Goal: Information Seeking & Learning: Learn about a topic

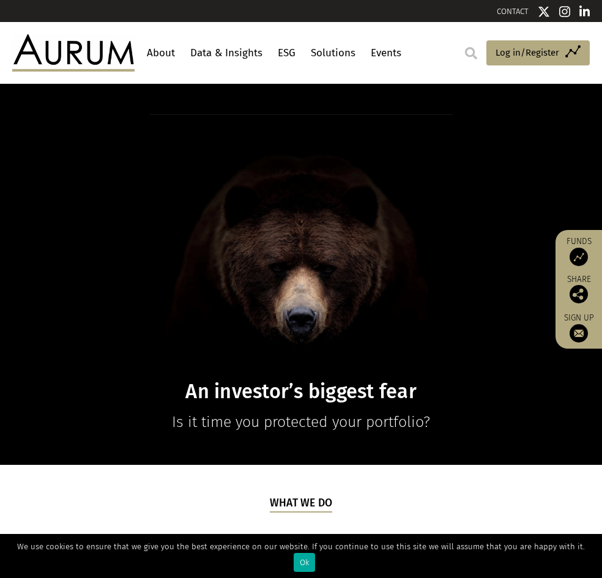
click at [229, 51] on link "Data & Insights" at bounding box center [226, 53] width 78 height 23
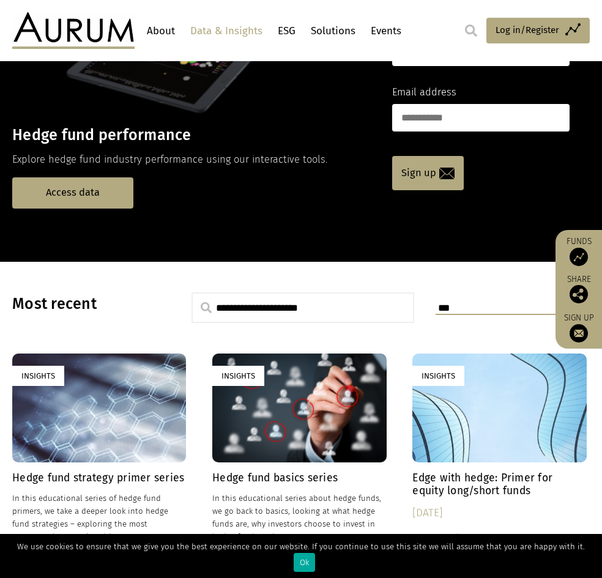
scroll to position [61, 0]
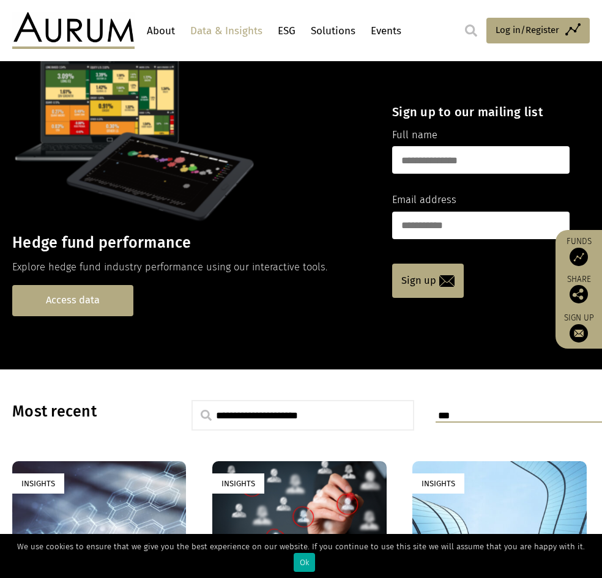
click at [117, 292] on link "Access data" at bounding box center [72, 300] width 121 height 31
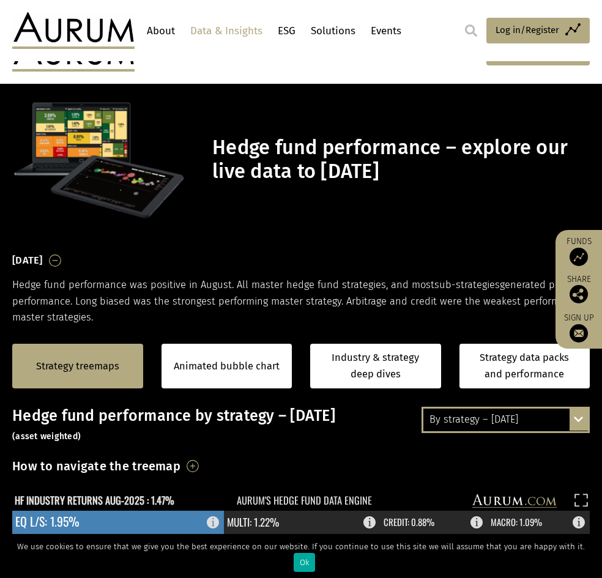
scroll to position [245, 0]
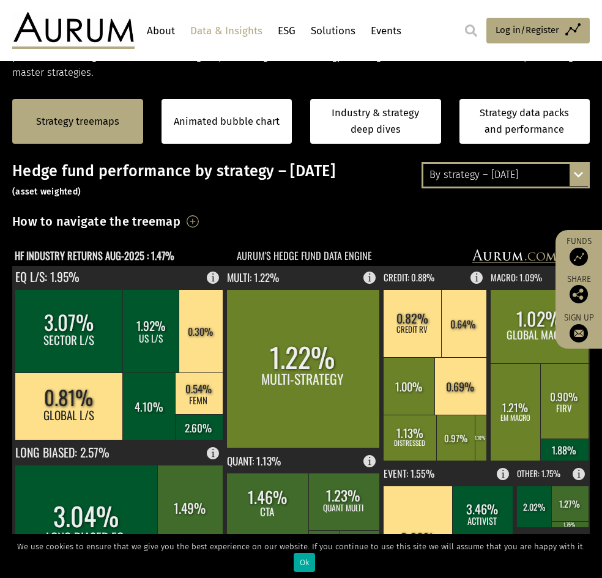
click at [536, 204] on div "Hedge fund performance by strategy – August 2025 (asset weighted) How to naviga…" at bounding box center [300, 473] width 577 height 622
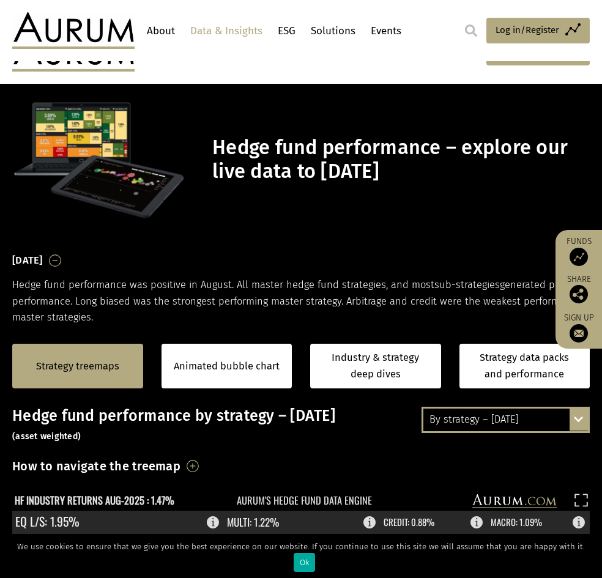
scroll to position [245, 0]
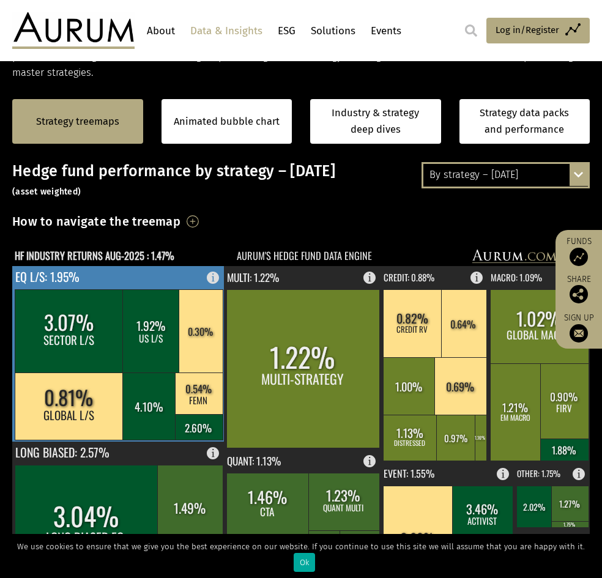
click at [199, 388] on rect at bounding box center [199, 393] width 48 height 42
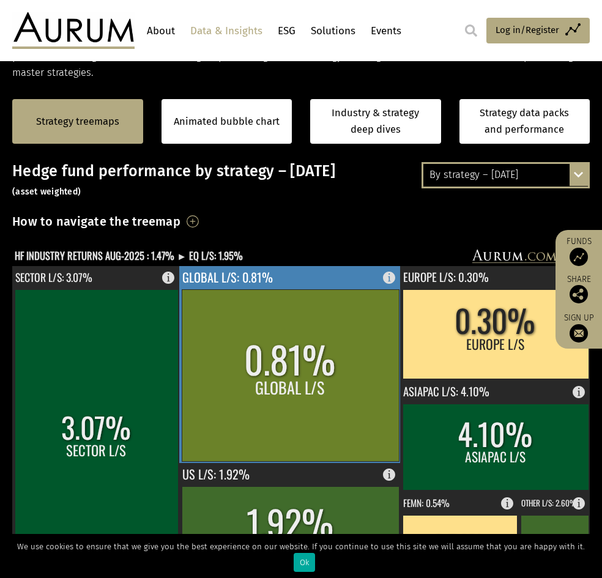
click at [199, 388] on rect at bounding box center [290, 375] width 217 height 172
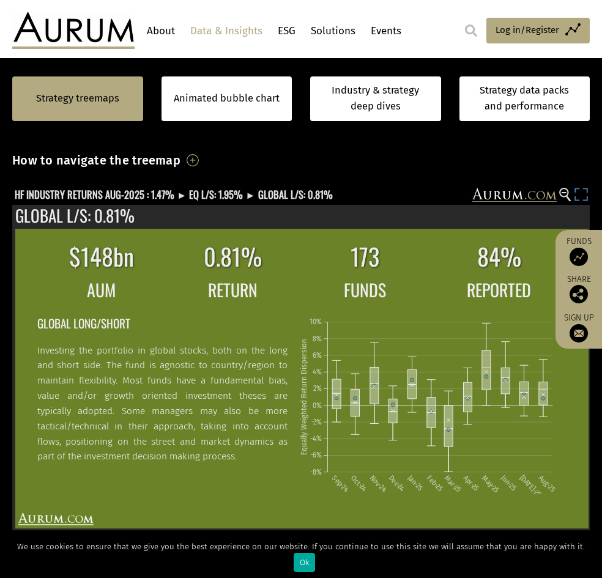
drag, startPoint x: 586, startPoint y: 191, endPoint x: 586, endPoint y: 244, distance: 53.2
click at [586, 191] on icon at bounding box center [585, 190] width 4 height 4
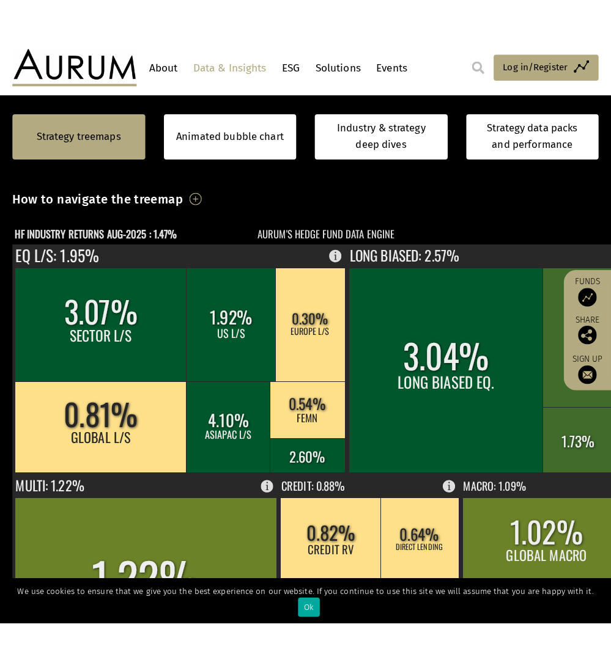
scroll to position [308, 0]
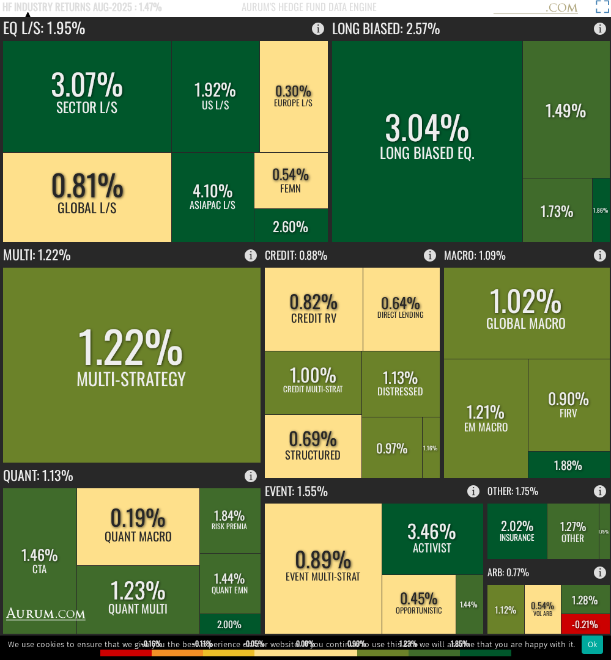
click at [601, 6] on rect at bounding box center [602, 8] width 17 height 17
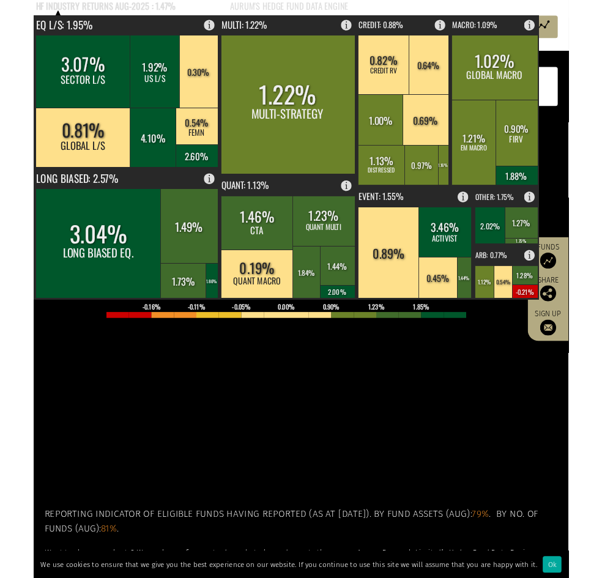
scroll to position [306, 0]
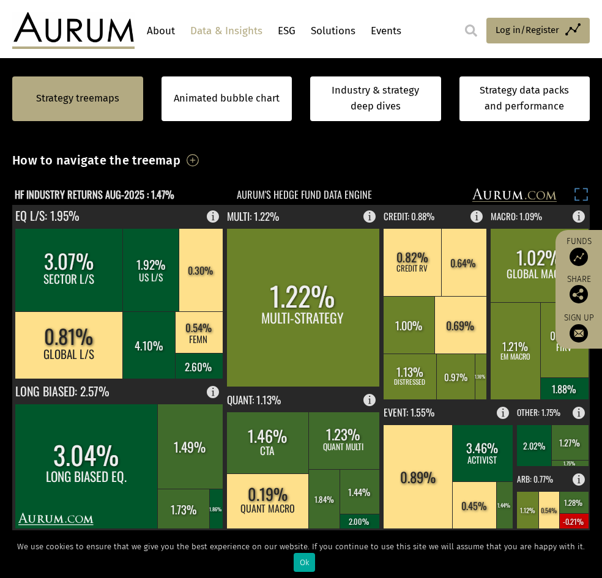
click at [582, 188] on rect at bounding box center [580, 196] width 17 height 17
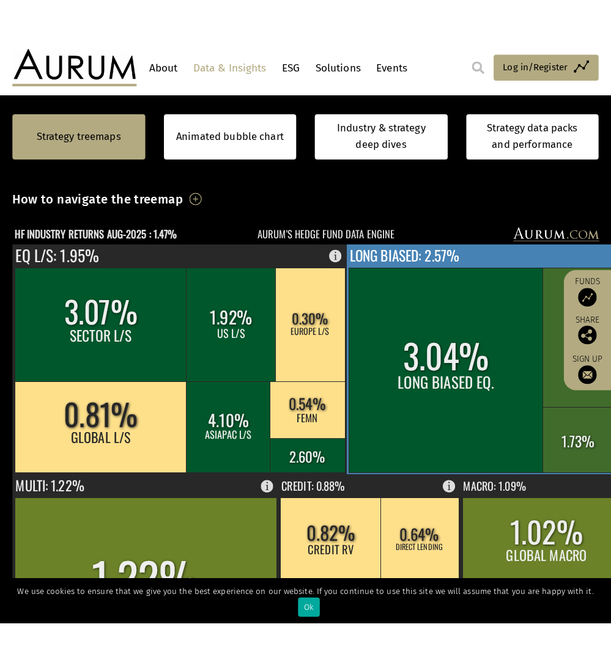
scroll to position [308, 0]
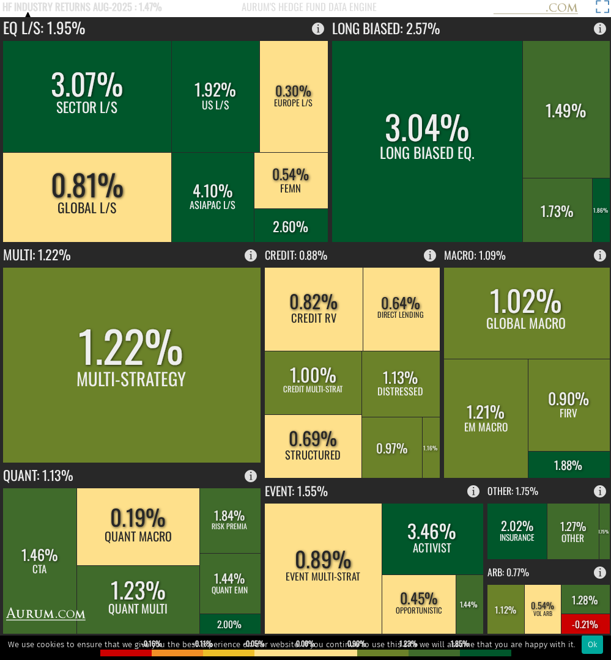
click at [600, 5] on rect at bounding box center [602, 8] width 17 height 17
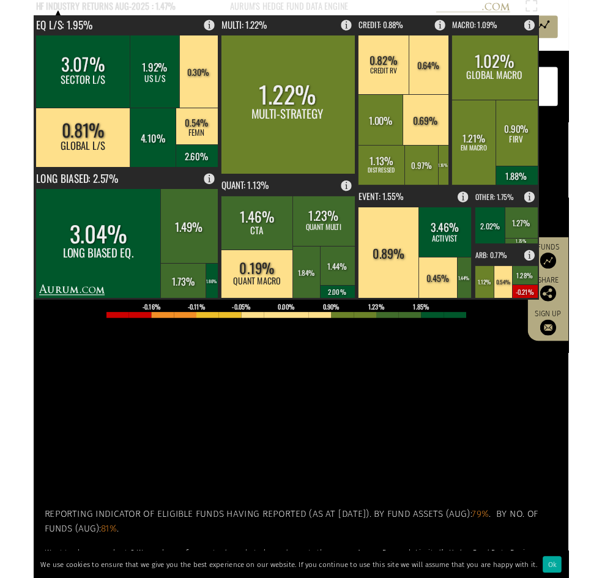
scroll to position [306, 0]
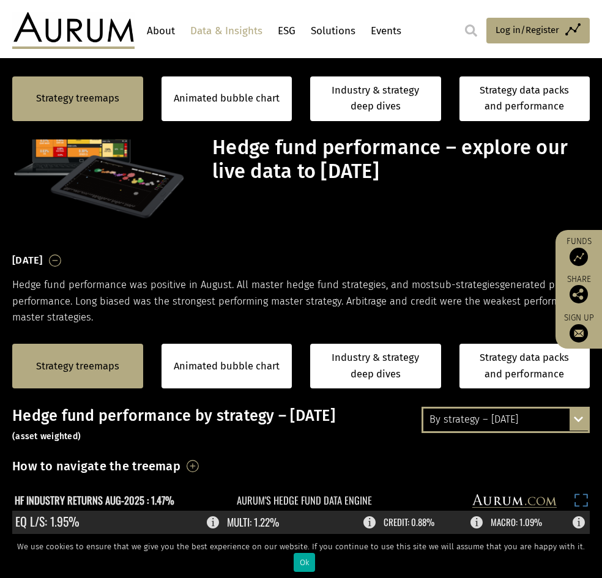
scroll to position [306, 0]
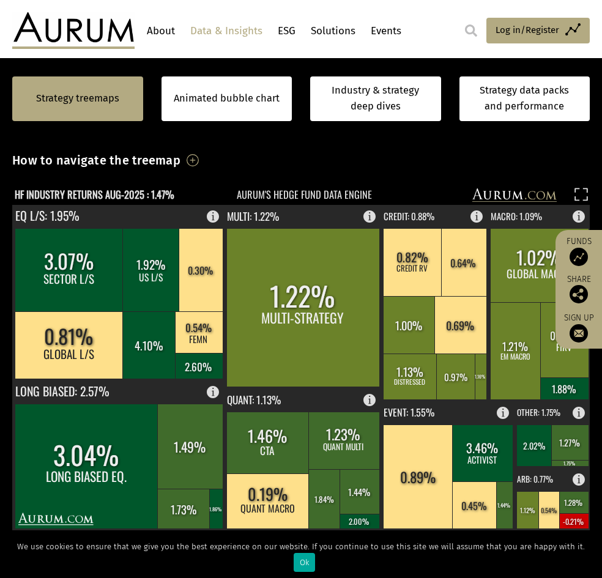
scroll to position [306, 0]
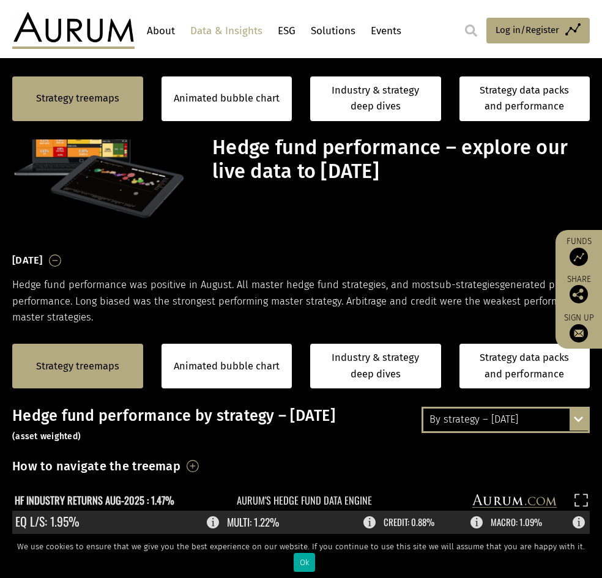
scroll to position [306, 0]
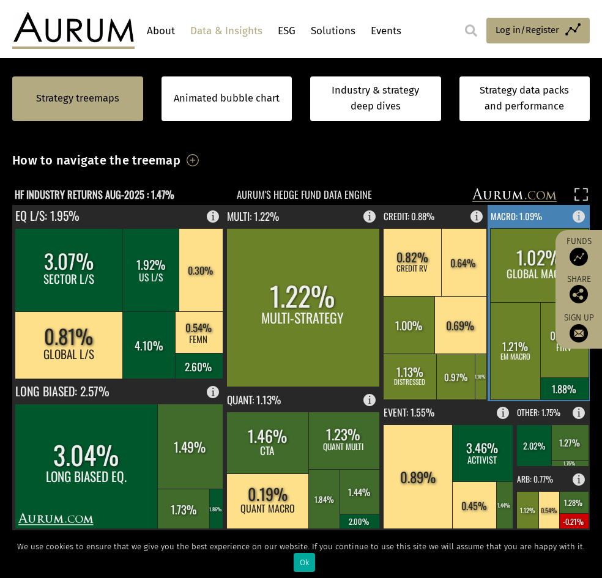
click at [527, 247] on rect at bounding box center [539, 265] width 98 height 74
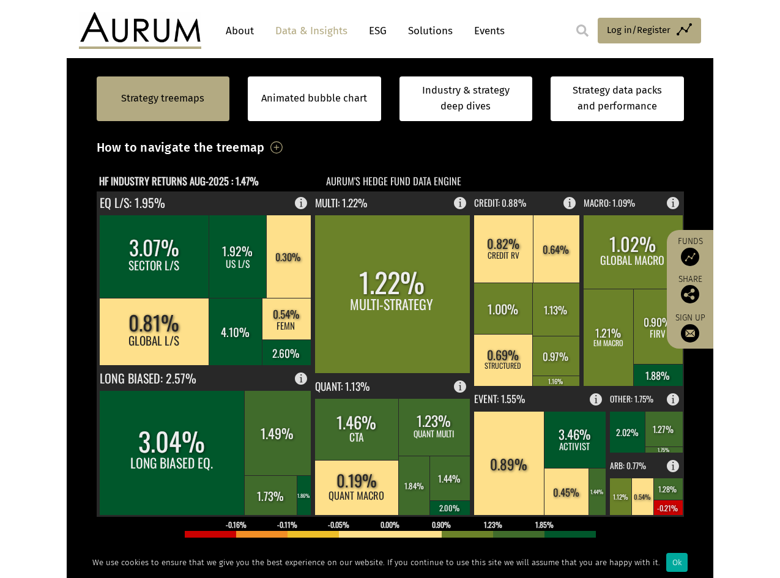
scroll to position [265, 0]
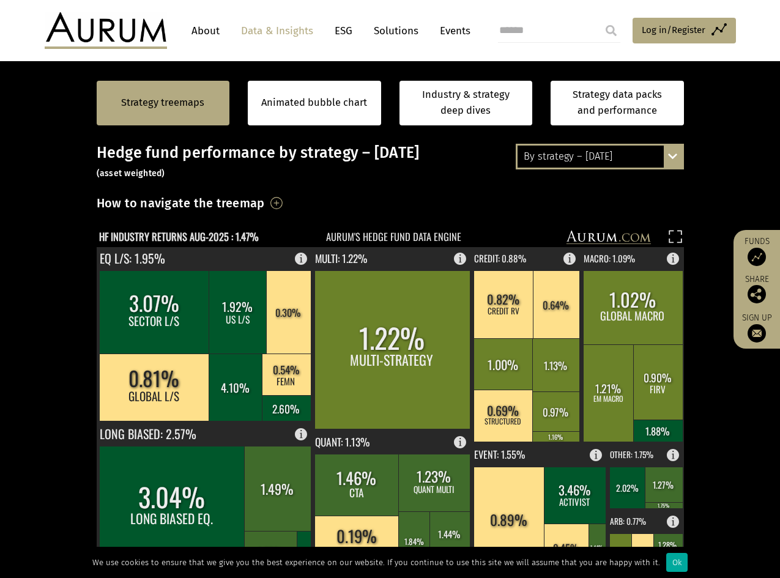
click at [601, 237] on icon at bounding box center [611, 237] width 11 height 8
click at [601, 239] on rect at bounding box center [382, 238] width 570 height 17
click at [580, 236] on rect at bounding box center [382, 238] width 570 height 17
click at [657, 269] on rect at bounding box center [632, 345] width 105 height 196
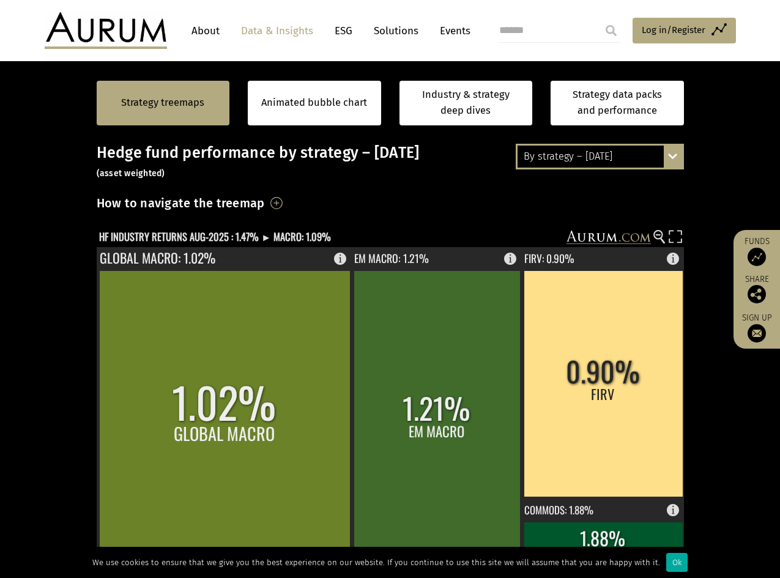
scroll to position [265, 0]
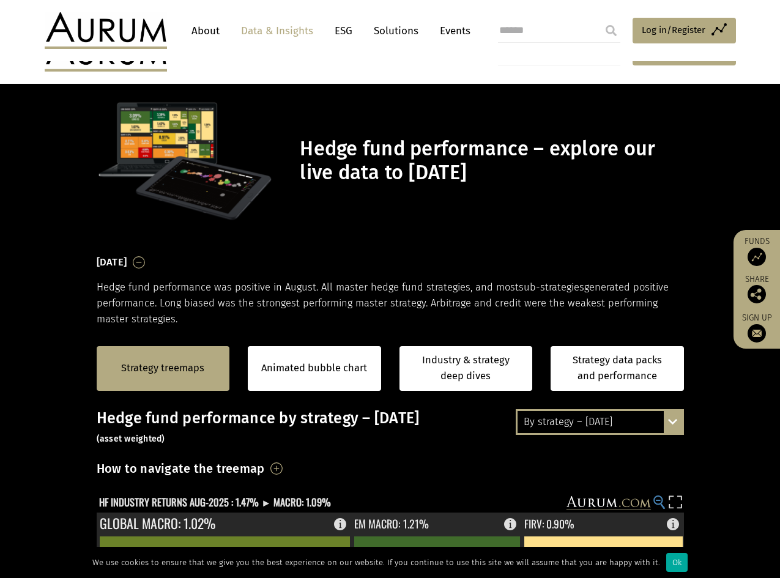
scroll to position [265, 0]
